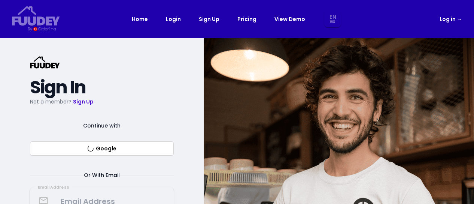
select select "en"
click at [162, 82] on h2 "Sign In" at bounding box center [102, 87] width 144 height 13
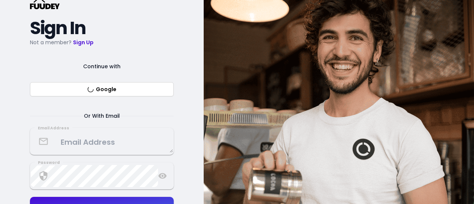
scroll to position [76, 0]
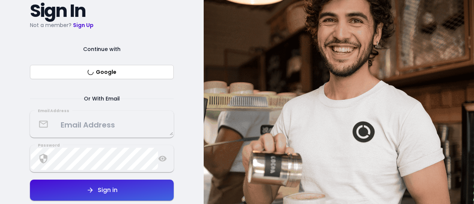
click at [122, 69] on button "Google" at bounding box center [102, 72] width 144 height 14
select select "en"
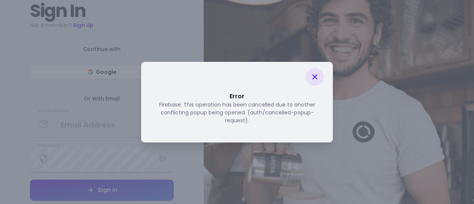
select select "en"
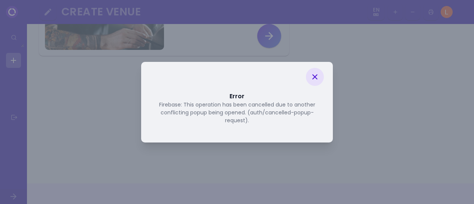
click at [318, 72] on div at bounding box center [315, 77] width 18 height 18
select select "en"
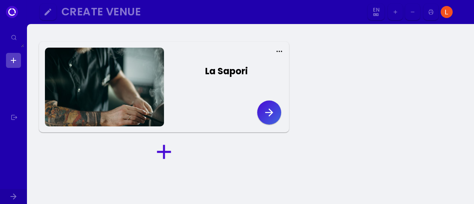
click at [444, 12] on img at bounding box center [447, 12] width 12 height 12
click at [276, 51] on icon at bounding box center [279, 51] width 7 height 7
select select "en"
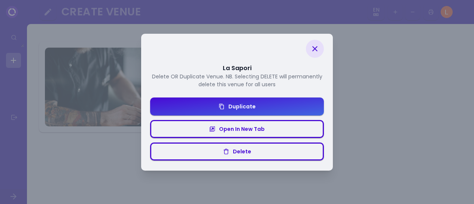
click at [319, 43] on div at bounding box center [315, 49] width 18 height 18
select select "en"
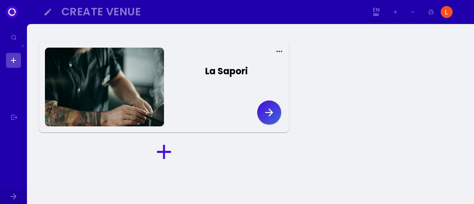
click at [375, 14] on select "En Aa Ab Af Am Ar As Ay Az Ba Be Bg Bh Bi Bn Bo Br Ca Co Cs Cy Da De Dz El En E…" at bounding box center [376, 12] width 14 height 17
click at [439, 40] on div "La Sapori" at bounding box center [250, 142] width 447 height 236
click at [279, 49] on icon at bounding box center [279, 51] width 7 height 7
select select "en"
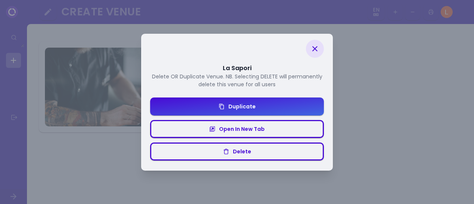
click at [312, 48] on icon at bounding box center [314, 48] width 9 height 9
select select "en"
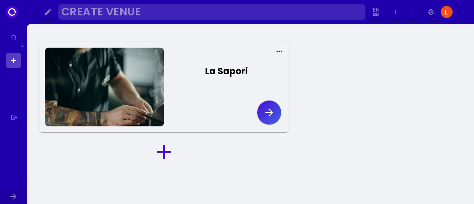
drag, startPoint x: 41, startPoint y: 0, endPoint x: 201, endPoint y: 10, distance: 159.8
click at [201, 10] on div "Create Venue" at bounding box center [209, 11] width 297 height 9
select select "en"
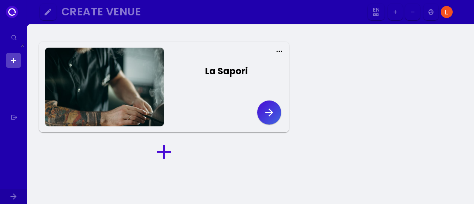
select select "en"
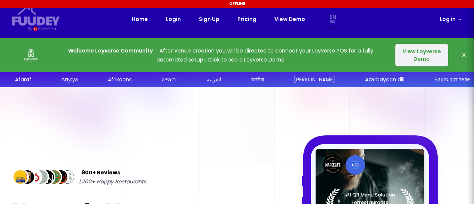
select select "en"
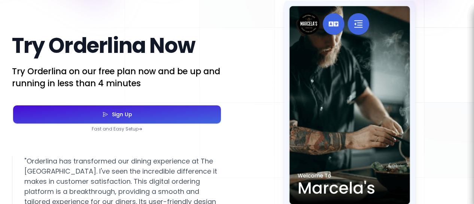
scroll to position [1319, 0]
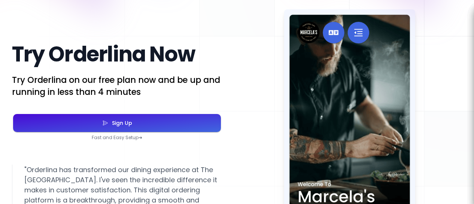
click at [112, 125] on div "Sign Up" at bounding box center [120, 122] width 24 height 5
select select "en"
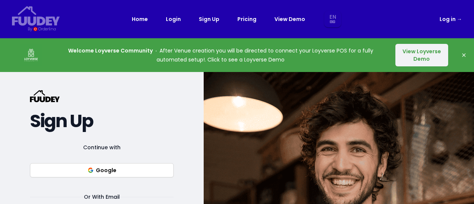
select select "en"
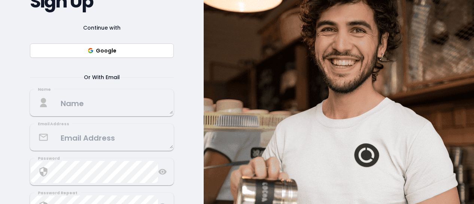
scroll to position [120, 0]
click at [104, 51] on button "Google" at bounding box center [102, 50] width 144 height 14
select select "en"
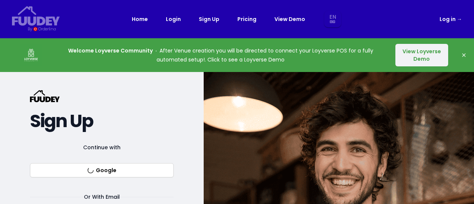
select select "en"
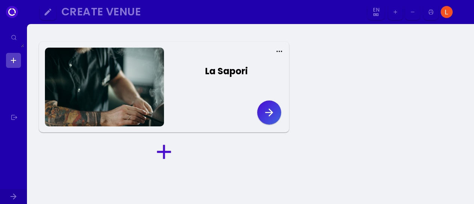
click at [130, 99] on div at bounding box center [104, 87] width 119 height 79
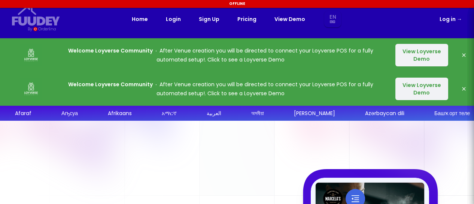
select select "en"
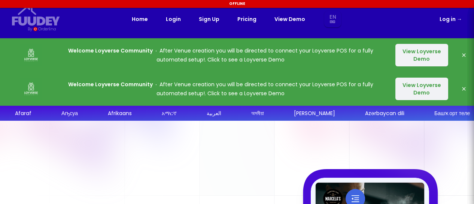
select select "en"
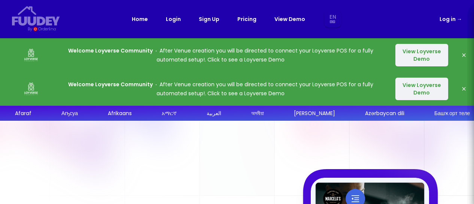
click at [174, 21] on link "Login" at bounding box center [173, 19] width 15 height 9
select select "en"
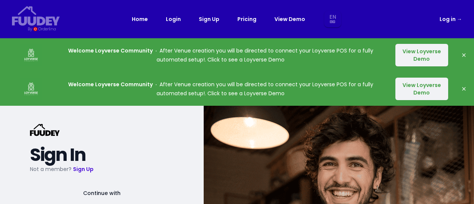
click at [174, 21] on link "Login" at bounding box center [173, 19] width 15 height 9
select select "en"
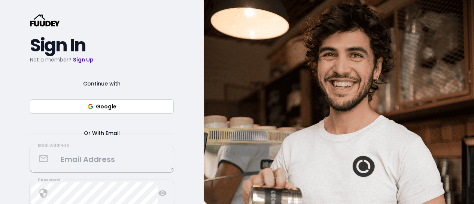
scroll to position [110, 0]
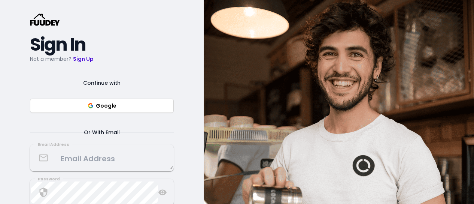
select select "en"
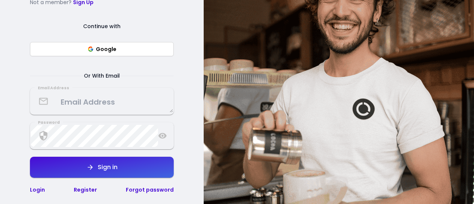
scroll to position [167, 0]
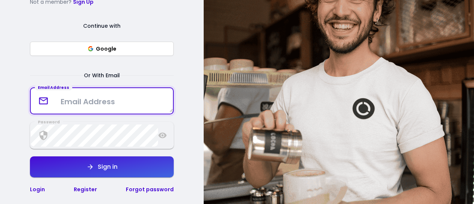
click at [111, 99] on textarea at bounding box center [102, 101] width 142 height 22
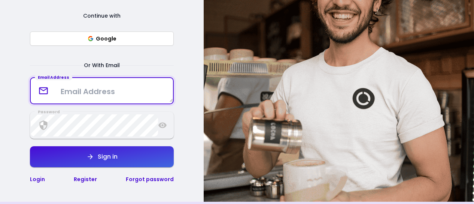
scroll to position [178, 0]
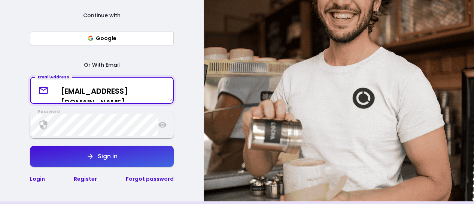
type textarea "[EMAIL_ADDRESS][DOMAIN_NAME]"
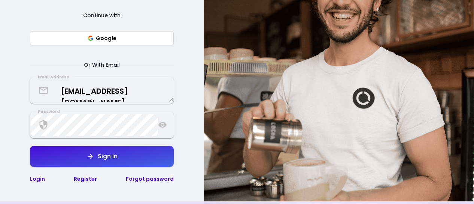
click at [161, 127] on icon at bounding box center [162, 124] width 9 height 9
click at [116, 156] on div "Sign in" at bounding box center [106, 156] width 24 height 6
select select "en"
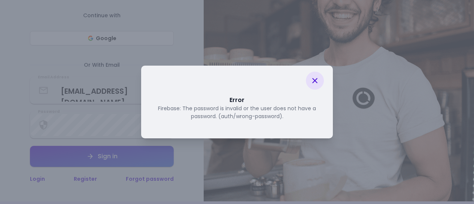
click at [313, 81] on icon at bounding box center [314, 80] width 9 height 9
select select "en"
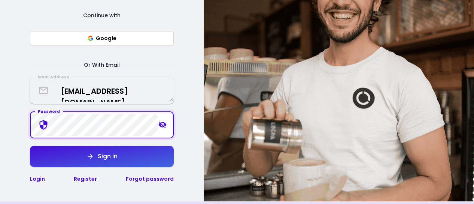
click at [100, 155] on div "Sign in" at bounding box center [106, 156] width 24 height 6
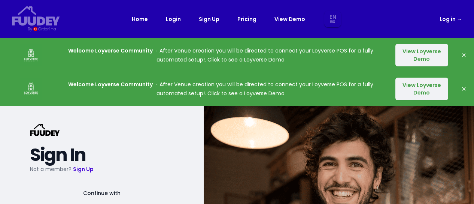
select select "en"
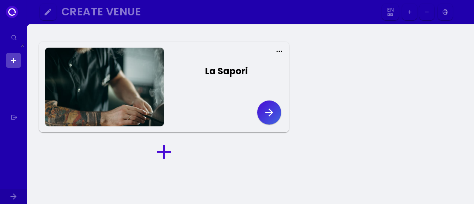
select select "en"
click at [9, 12] on icon at bounding box center [12, 12] width 12 height 12
drag, startPoint x: 16, startPoint y: 0, endPoint x: 20, endPoint y: 97, distance: 96.3
click at [20, 97] on ul at bounding box center [13, 119] width 15 height 132
click at [15, 118] on link at bounding box center [13, 117] width 15 height 15
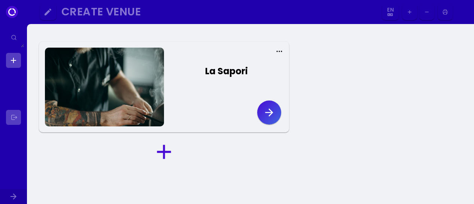
select select "en"
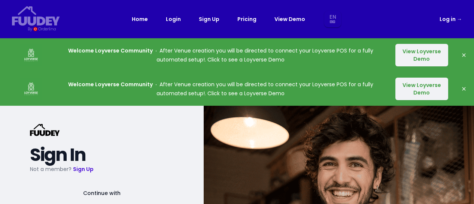
click at [464, 55] on icon "button" at bounding box center [463, 54] width 3 height 3
select select "en"
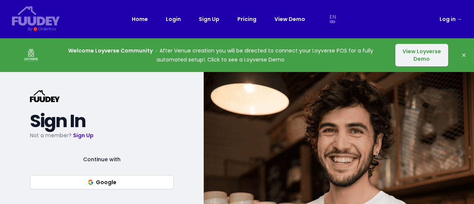
click at [420, 56] on button "View Loyverse Demo" at bounding box center [422, 55] width 53 height 22
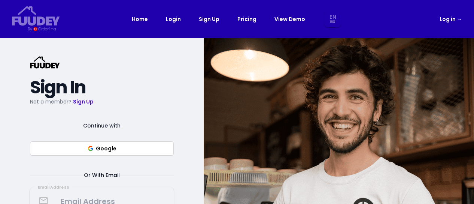
select select "en"
